Goal: Navigation & Orientation: Find specific page/section

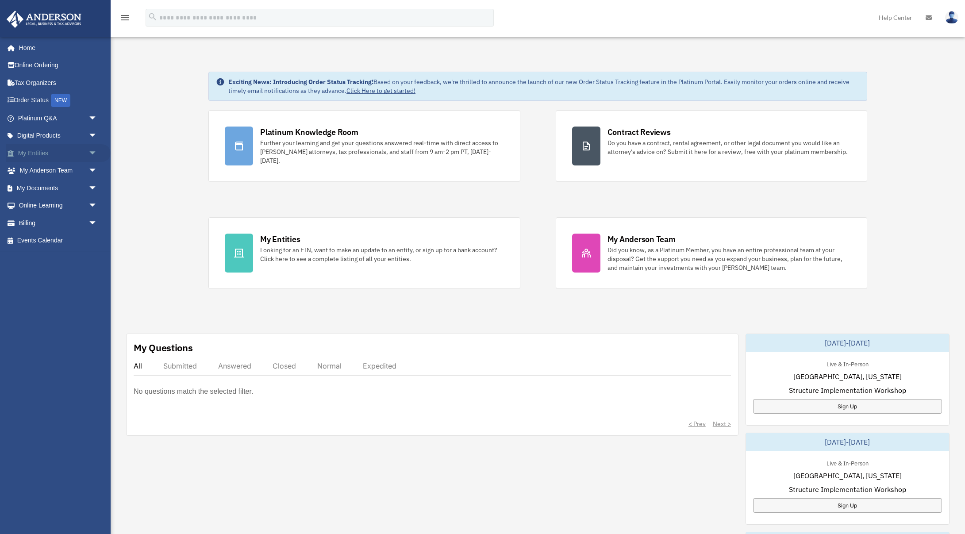
click at [40, 154] on link "My Entities arrow_drop_down" at bounding box center [58, 153] width 104 height 18
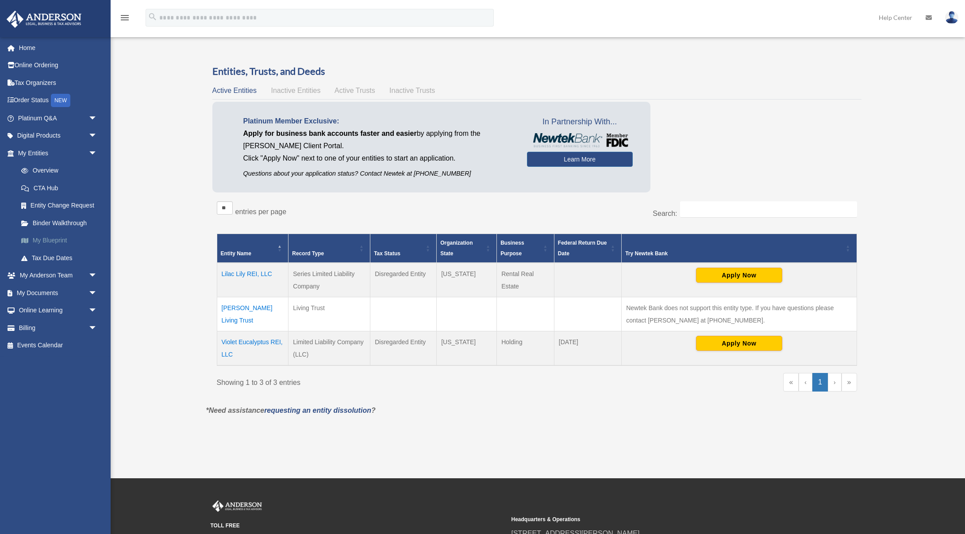
click at [59, 240] on link "My Blueprint" at bounding box center [61, 241] width 98 height 18
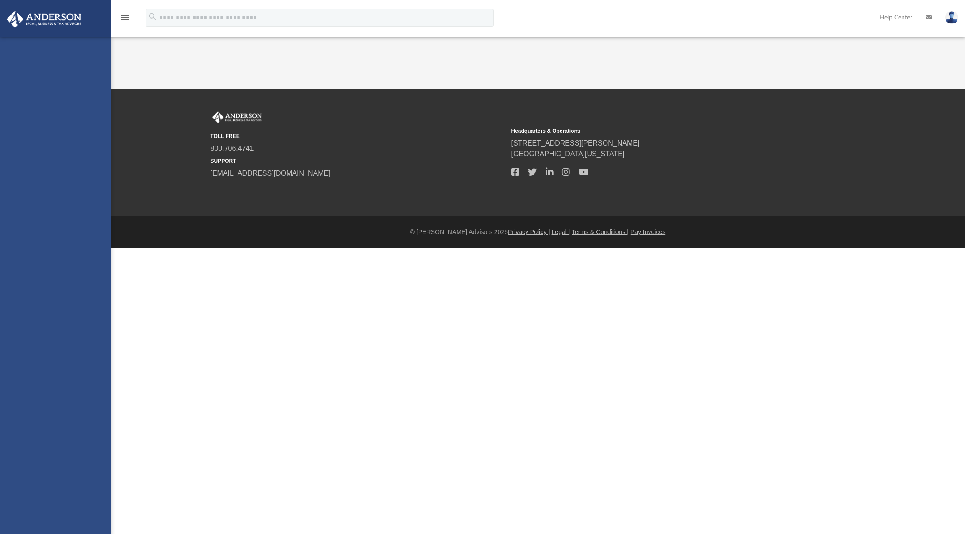
click at [59, 240] on div "[EMAIL_ADDRESS][DOMAIN_NAME] Sign Out [EMAIL_ADDRESS][DOMAIN_NAME] Home Online …" at bounding box center [55, 304] width 111 height 534
